Goal: Information Seeking & Learning: Learn about a topic

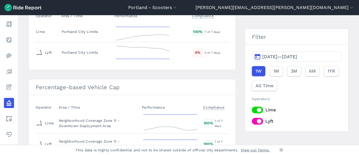
scroll to position [906, 0]
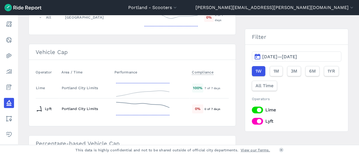
click at [85, 105] on td "Portland City Limits" at bounding box center [85, 108] width 53 height 21
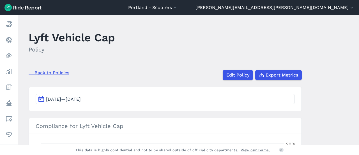
click at [52, 96] on button "[DATE]—[DATE]" at bounding box center [165, 99] width 259 height 10
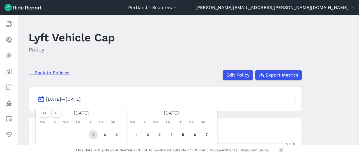
click at [92, 130] on button "1" at bounding box center [93, 134] width 9 height 9
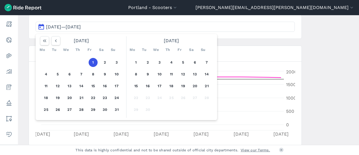
scroll to position [112, 0]
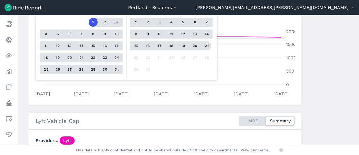
click at [207, 45] on button "21" at bounding box center [206, 45] width 9 height 9
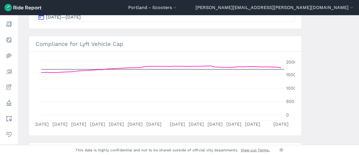
scroll to position [56, 0]
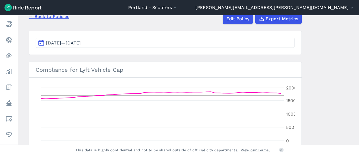
click at [63, 39] on button "[DATE]—[DATE]" at bounding box center [165, 43] width 259 height 10
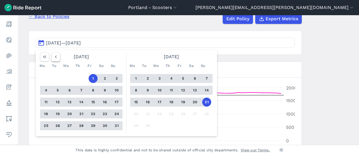
click at [55, 57] on use "button" at bounding box center [56, 56] width 2 height 3
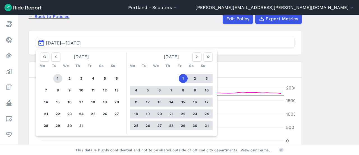
click at [55, 78] on button "1" at bounding box center [57, 78] width 9 height 9
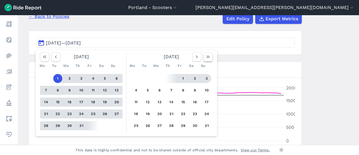
click at [207, 55] on icon "button" at bounding box center [209, 57] width 6 height 6
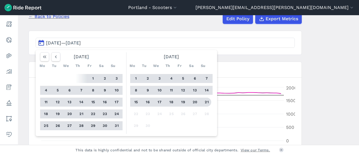
click at [204, 101] on button "21" at bounding box center [206, 101] width 9 height 9
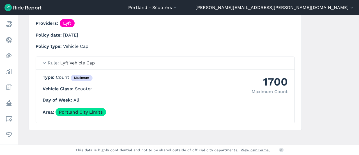
scroll to position [234, 0]
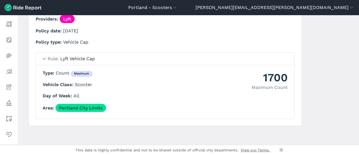
click at [43, 59] on summary "Rule Lyft Vehicle Cap" at bounding box center [165, 59] width 259 height 13
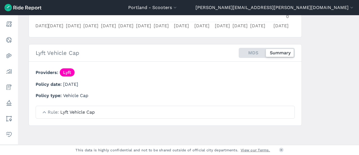
click at [44, 110] on summary "Rule Lyft Vehicle Cap" at bounding box center [165, 112] width 259 height 12
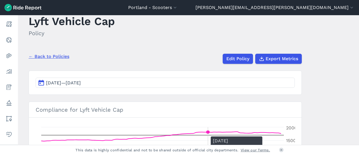
scroll to position [37, 0]
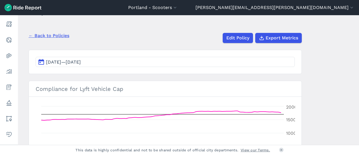
click at [57, 37] on link "← Back to Policies" at bounding box center [49, 35] width 41 height 7
